Goal: Navigation & Orientation: Find specific page/section

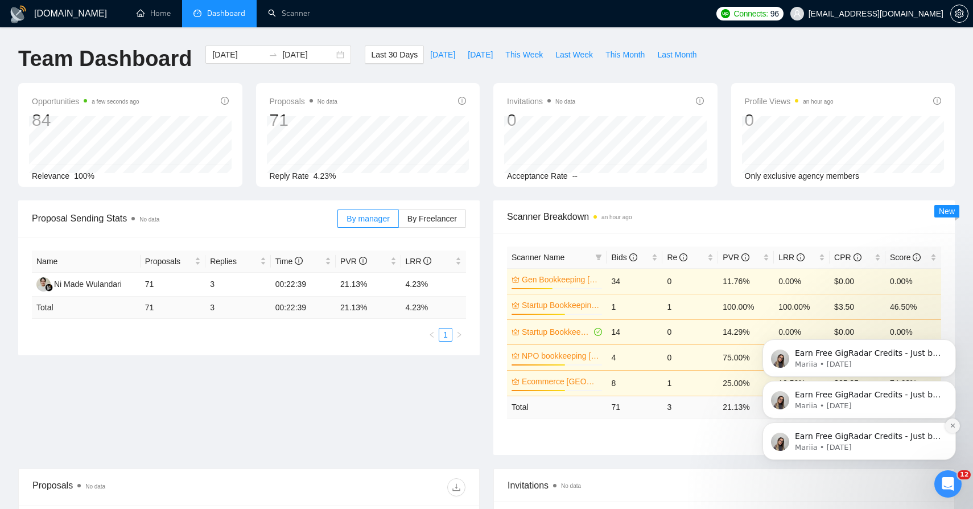
click at [952, 426] on icon "Dismiss notification" at bounding box center [953, 425] width 6 height 6
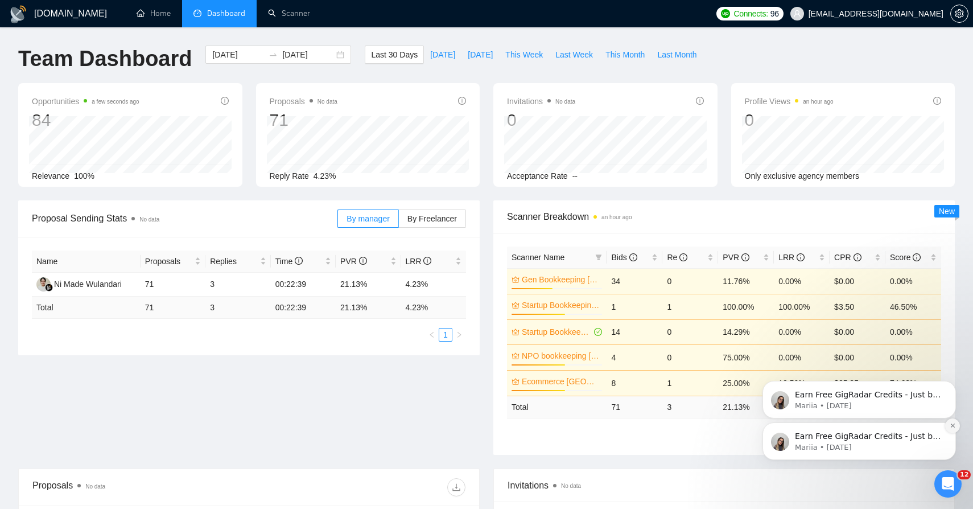
click at [952, 426] on icon "Dismiss notification" at bounding box center [953, 425] width 6 height 6
click at [952, 426] on icon "Dismiss notification" at bounding box center [953, 426] width 4 height 4
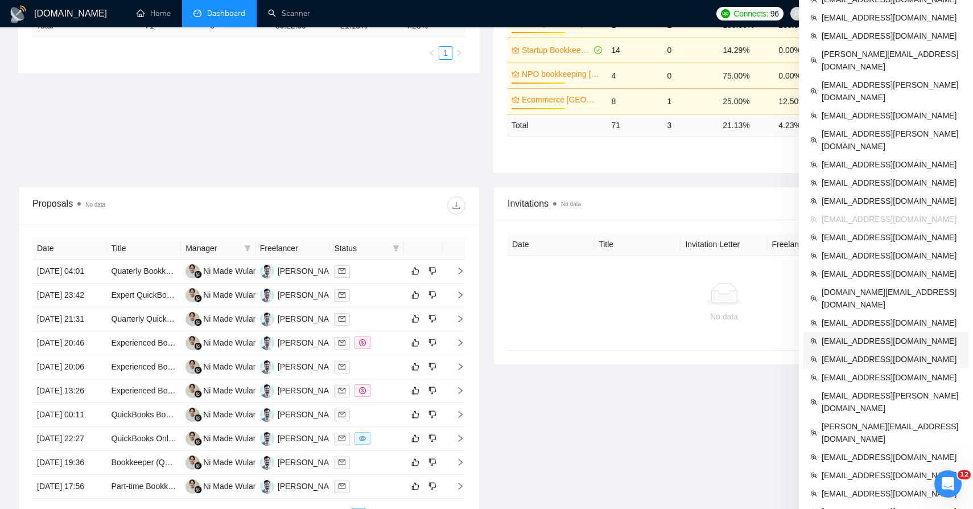
scroll to position [275, 0]
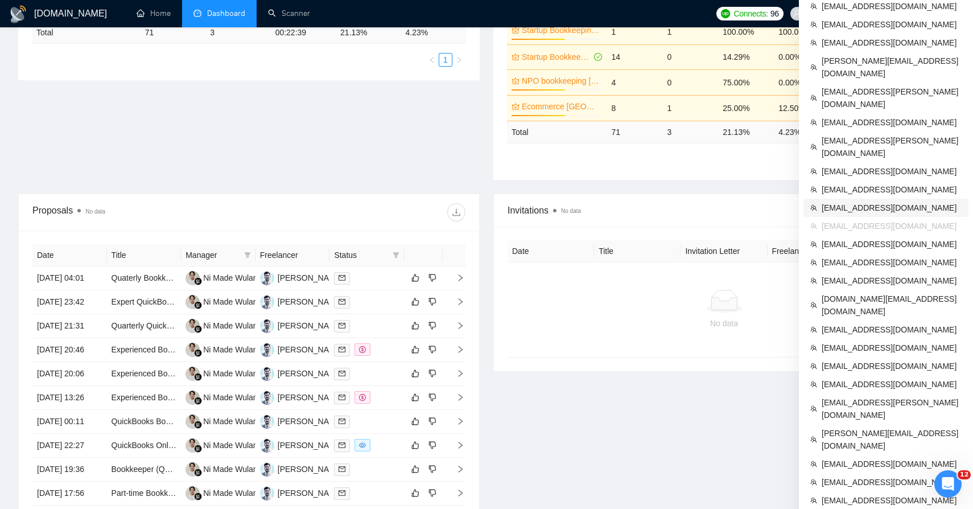
click at [858, 202] on span "[EMAIL_ADDRESS][DOMAIN_NAME]" at bounding box center [892, 208] width 140 height 13
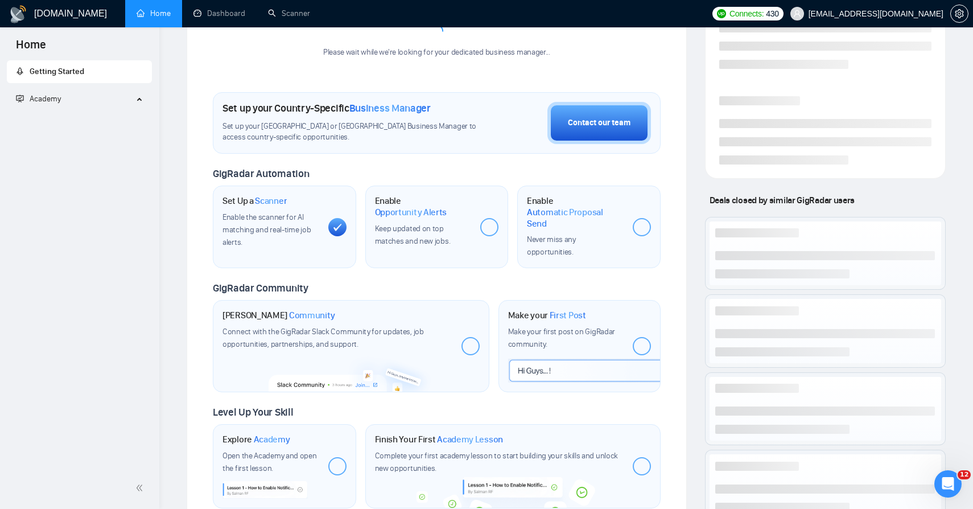
scroll to position [434, 0]
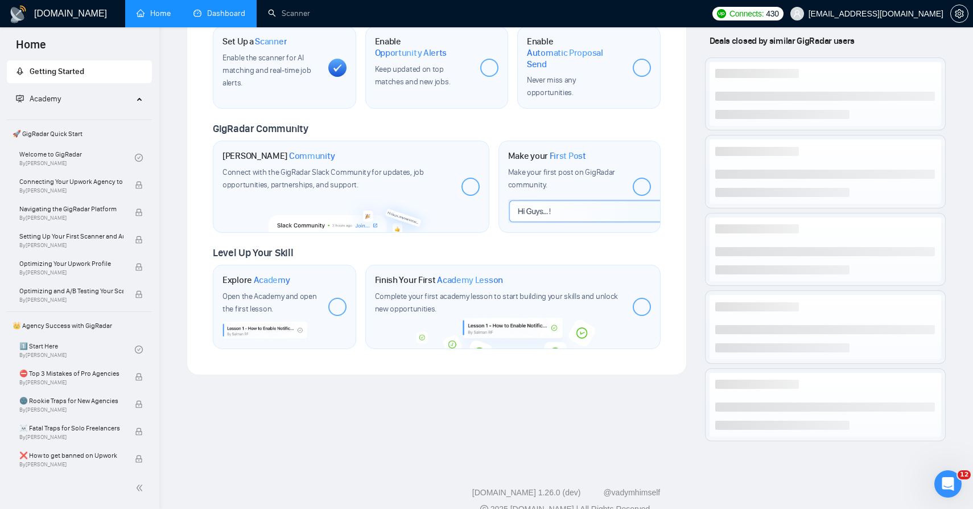
click at [244, 18] on link "Dashboard" at bounding box center [220, 14] width 52 height 10
